Goal: Check status: Check status

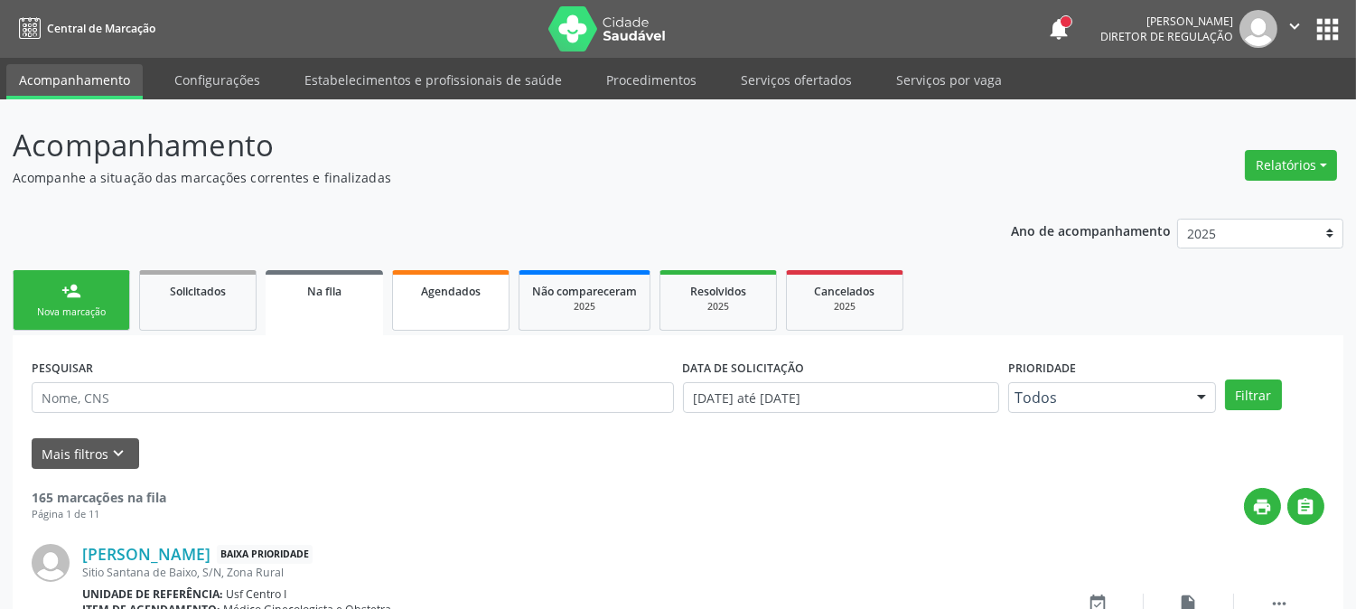
click at [479, 284] on span "Agendados" at bounding box center [451, 291] width 60 height 15
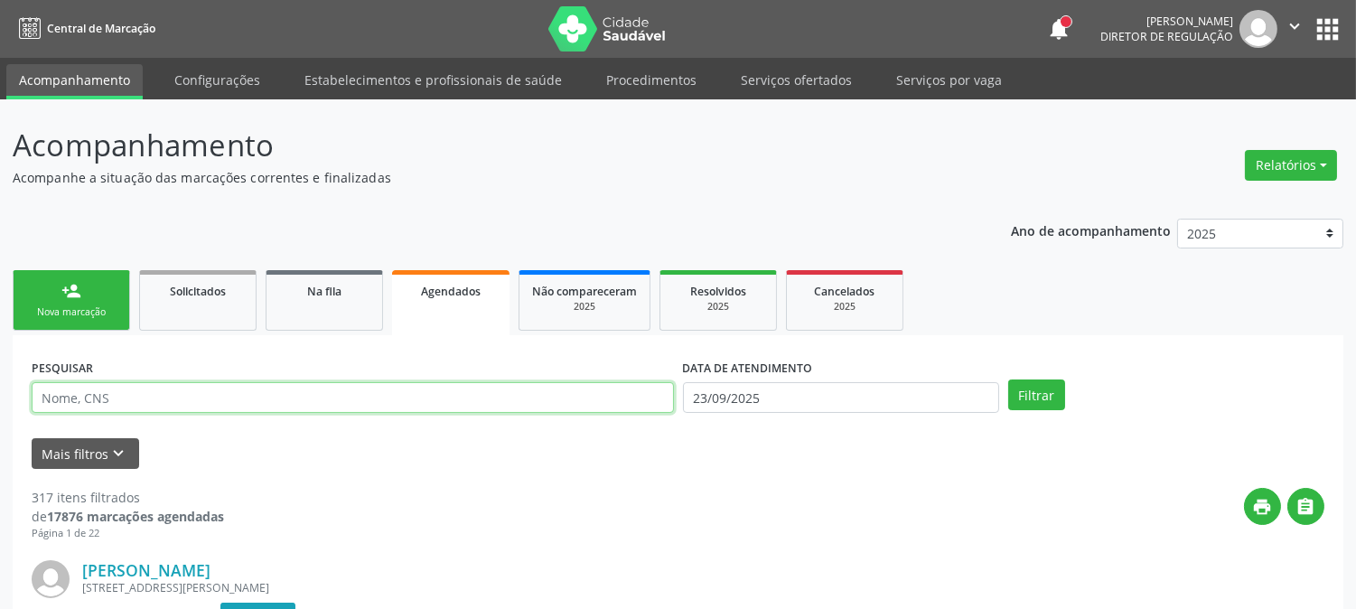
click at [188, 390] on input "text" at bounding box center [353, 397] width 642 height 31
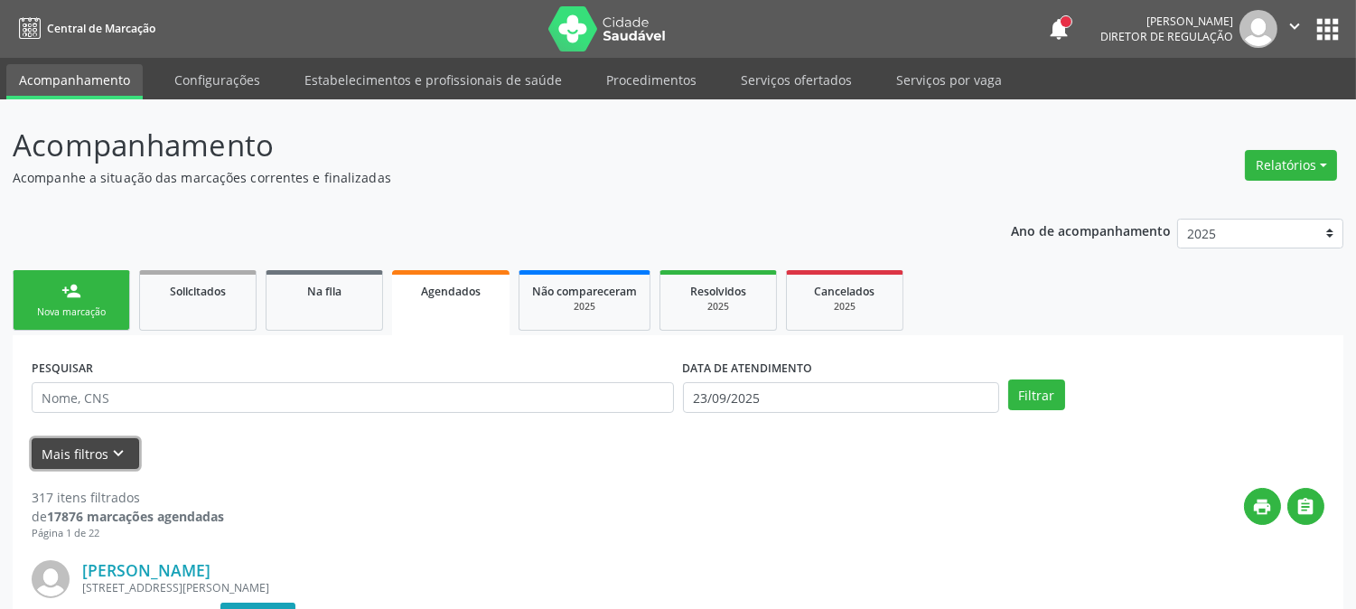
click at [90, 458] on button "Mais filtros keyboard_arrow_down" at bounding box center [85, 454] width 107 height 32
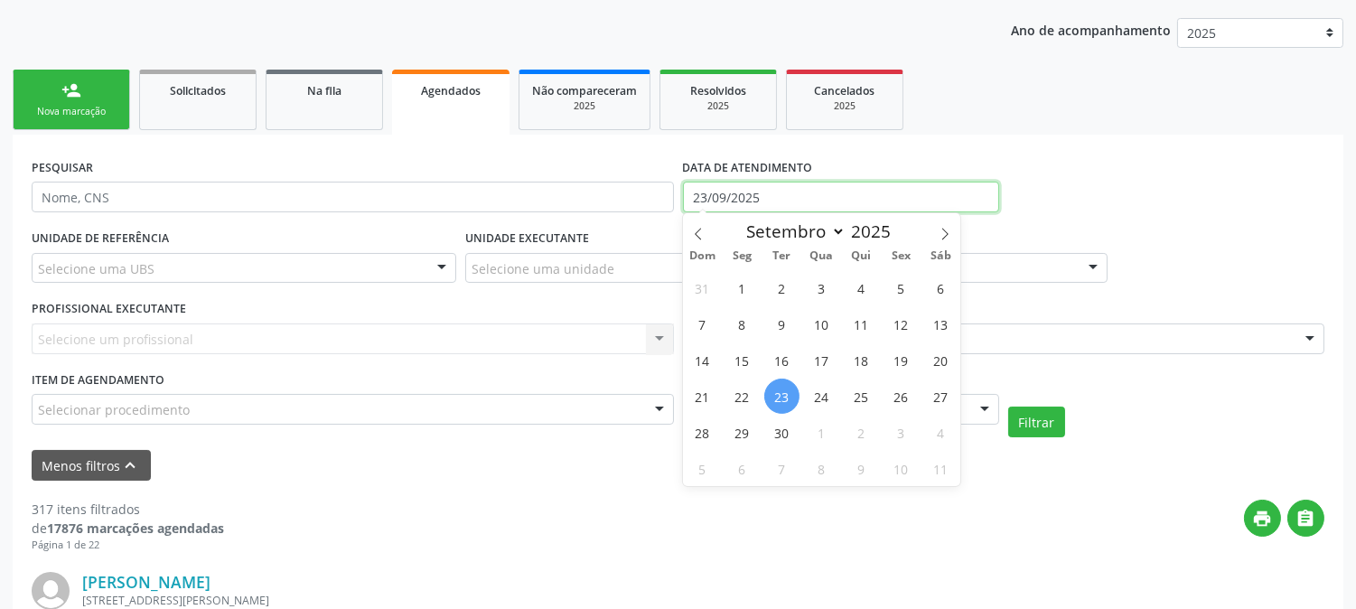
click at [743, 201] on input "23/09/2025" at bounding box center [841, 197] width 316 height 31
click at [745, 292] on span "1" at bounding box center [741, 287] width 35 height 35
type input "[DATE]"
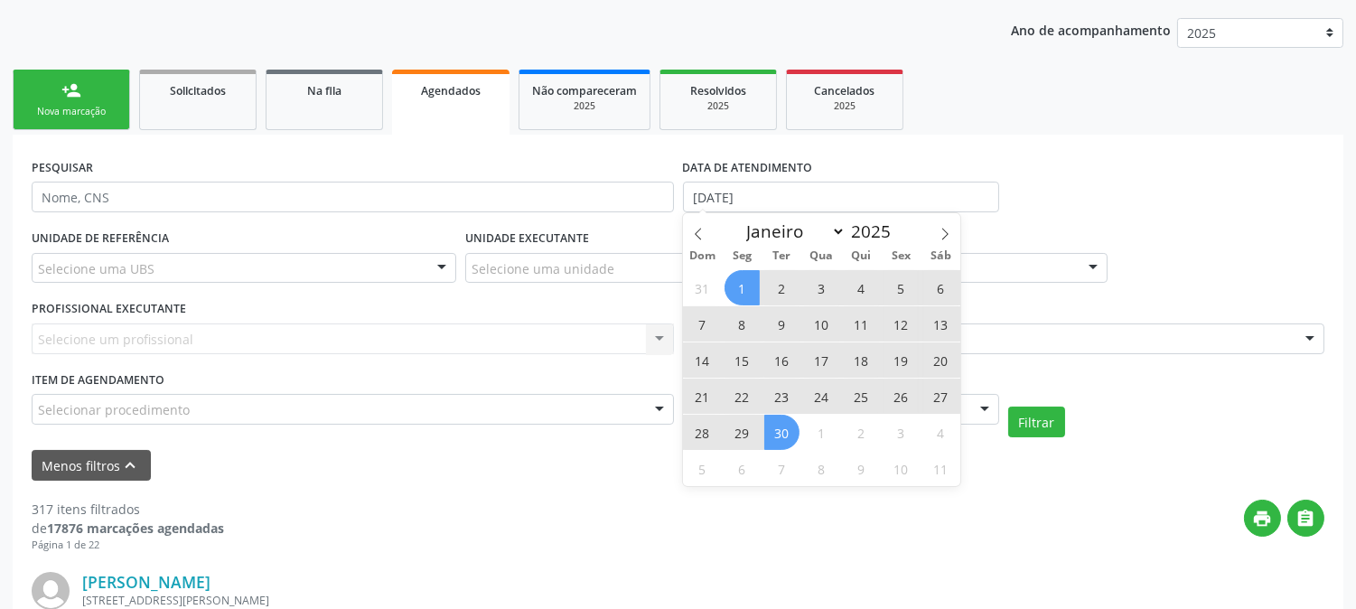
click at [789, 435] on span "30" at bounding box center [781, 432] width 35 height 35
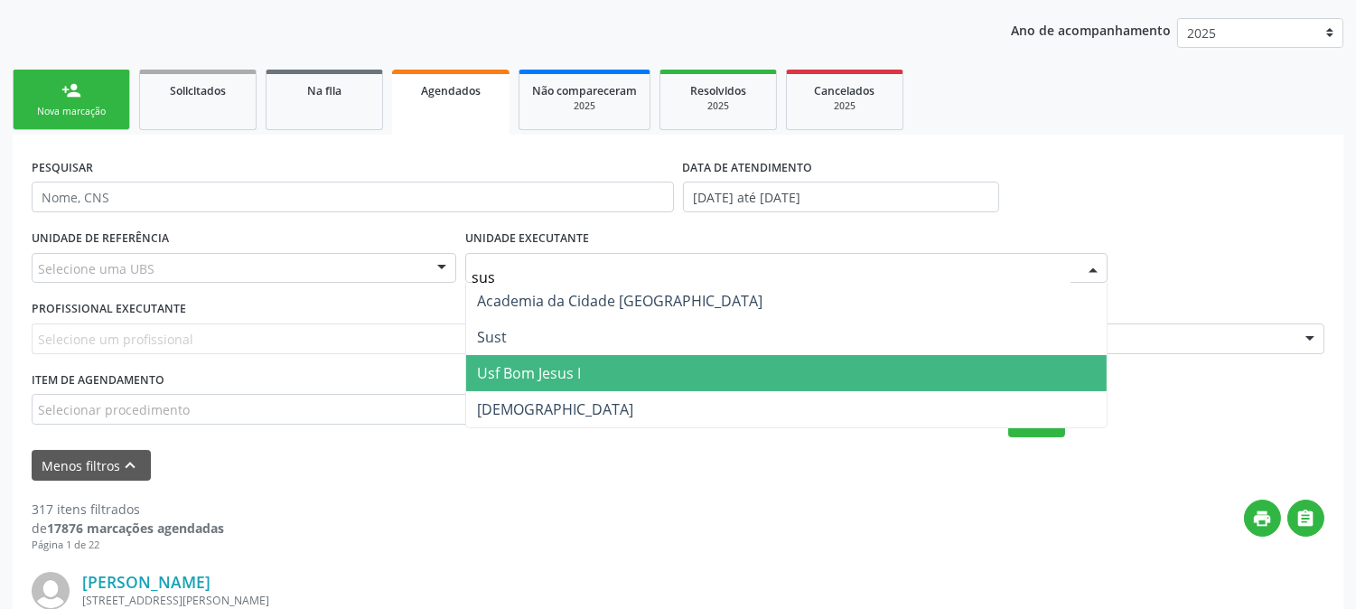
click at [558, 355] on span "Usf Bom Jesus I" at bounding box center [786, 373] width 640 height 36
type input "sus"
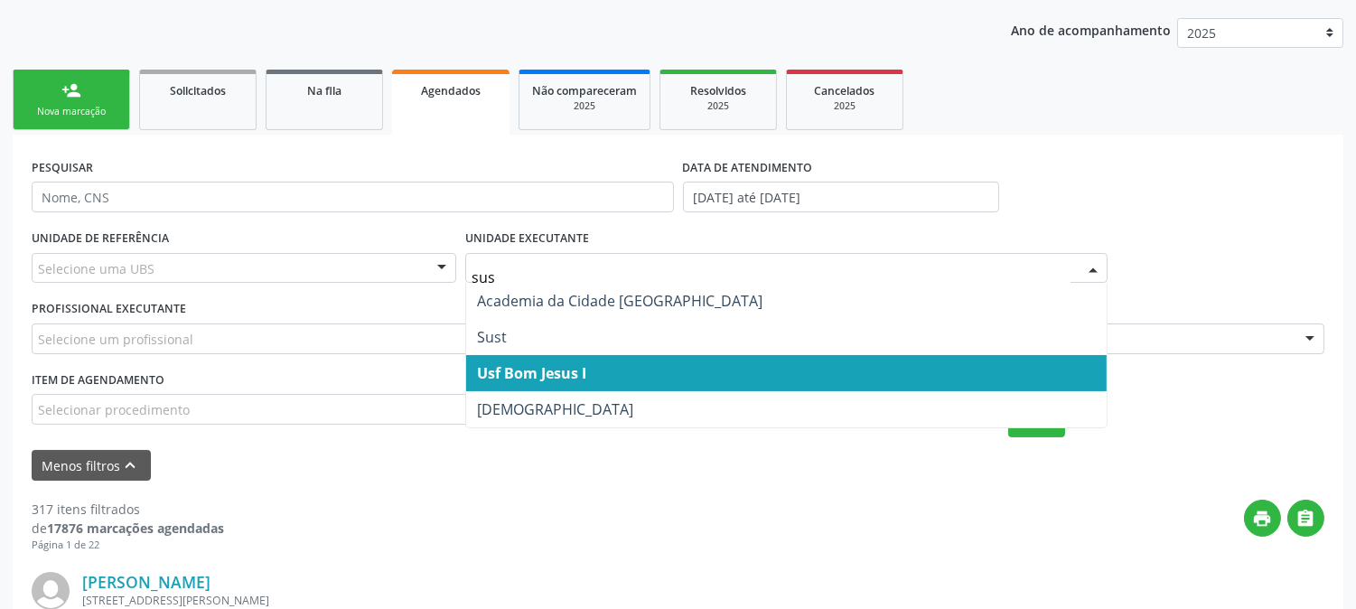
type input "sust"
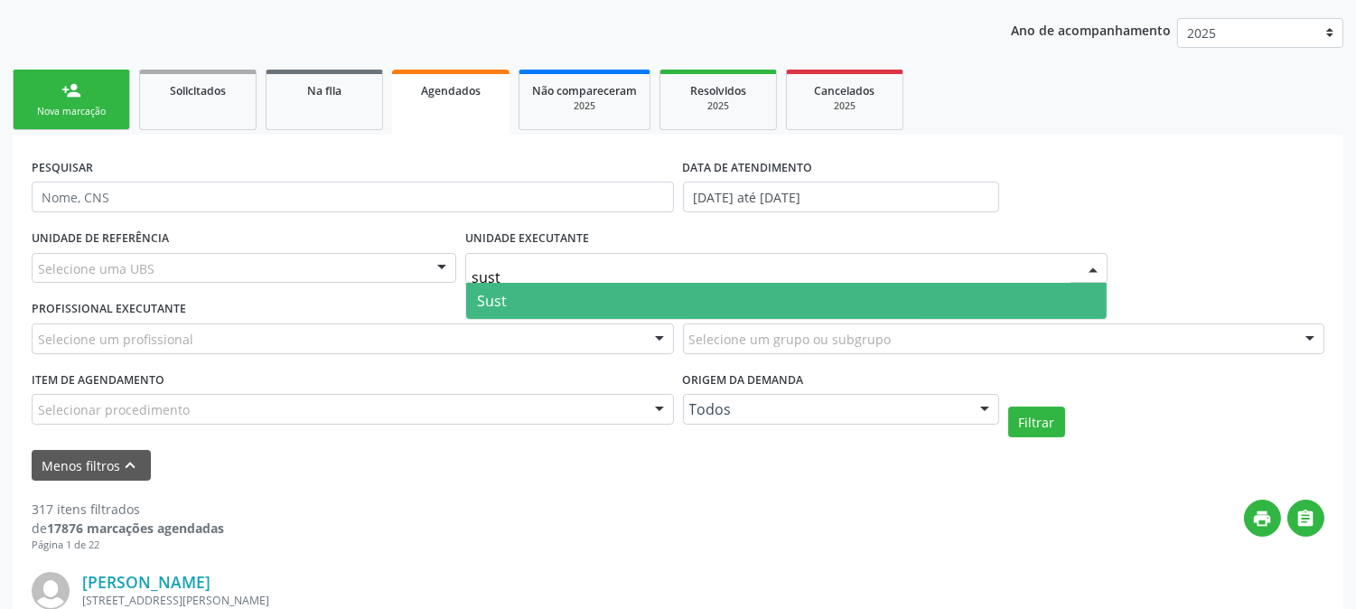
click at [562, 301] on span "Sust" at bounding box center [786, 301] width 640 height 36
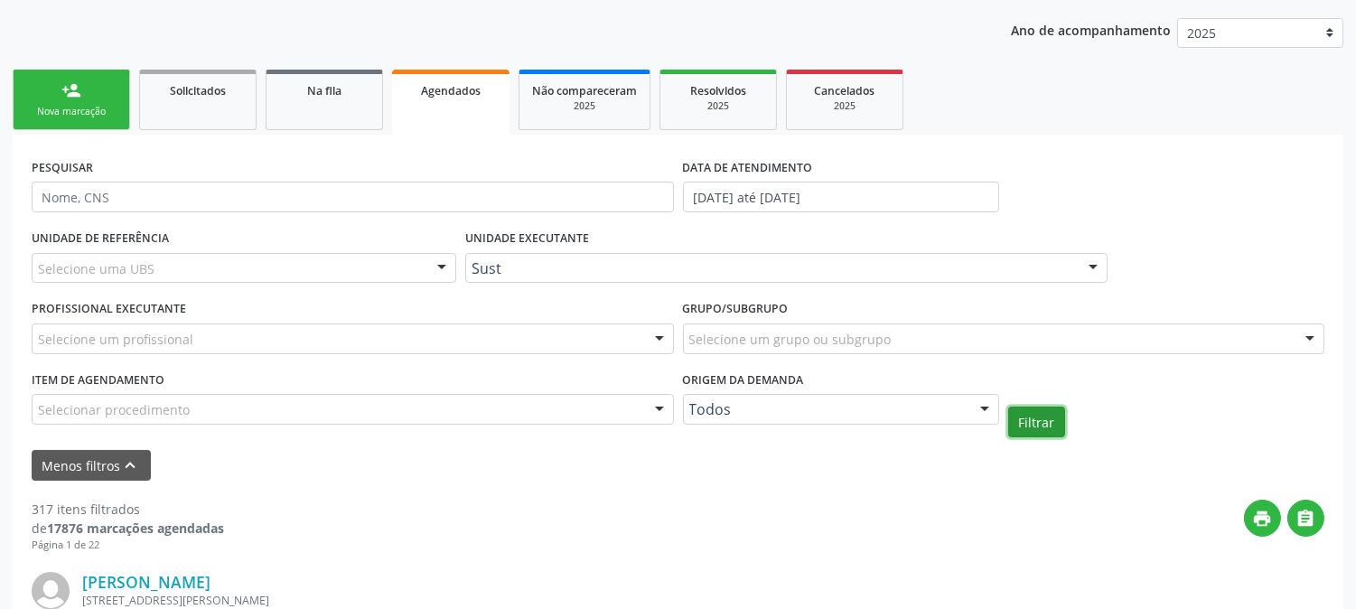
click at [1031, 414] on button "Filtrar" at bounding box center [1036, 422] width 57 height 31
click at [1045, 422] on button "Filtrar" at bounding box center [1036, 422] width 57 height 31
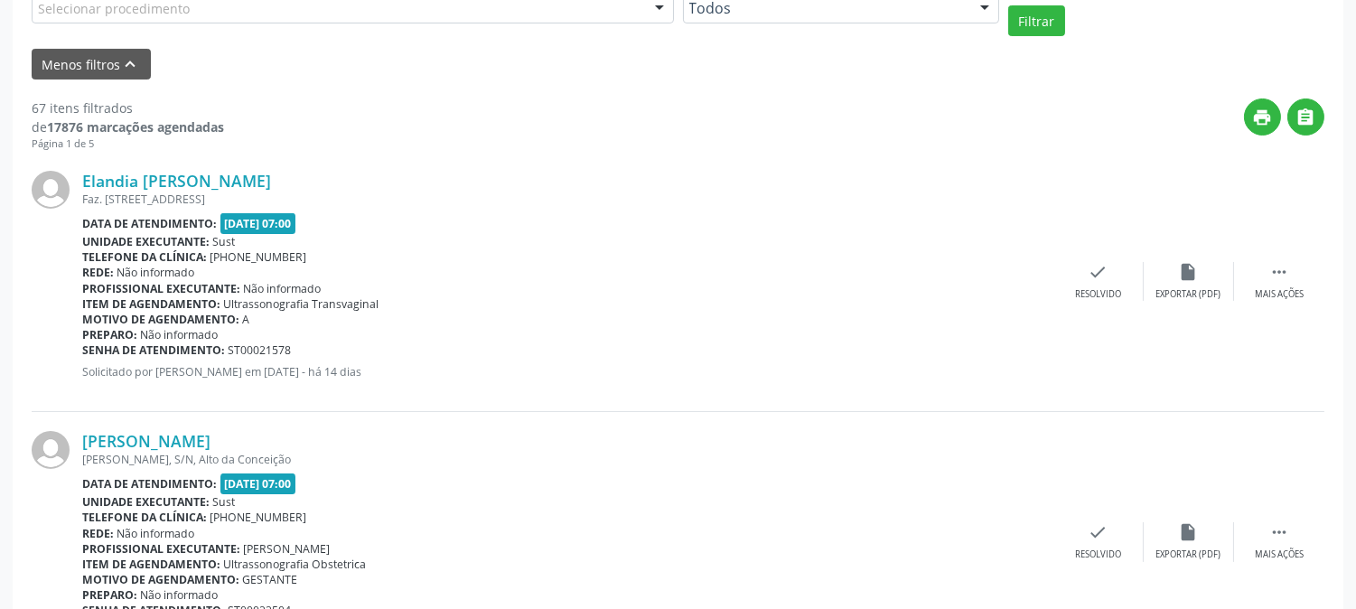
scroll to position [100, 0]
